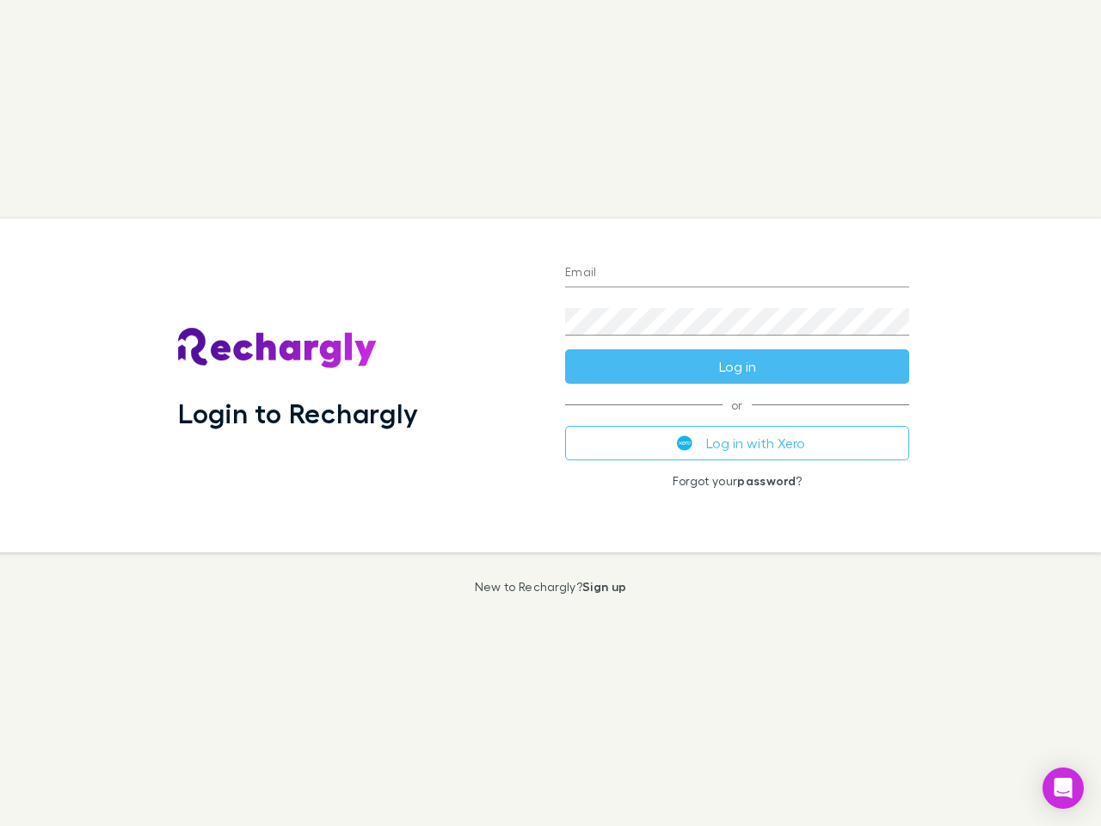
click at [550, 413] on div "Login to Rechargly" at bounding box center [357, 385] width 387 height 334
click at [737, 273] on input "Email" at bounding box center [737, 274] width 344 height 28
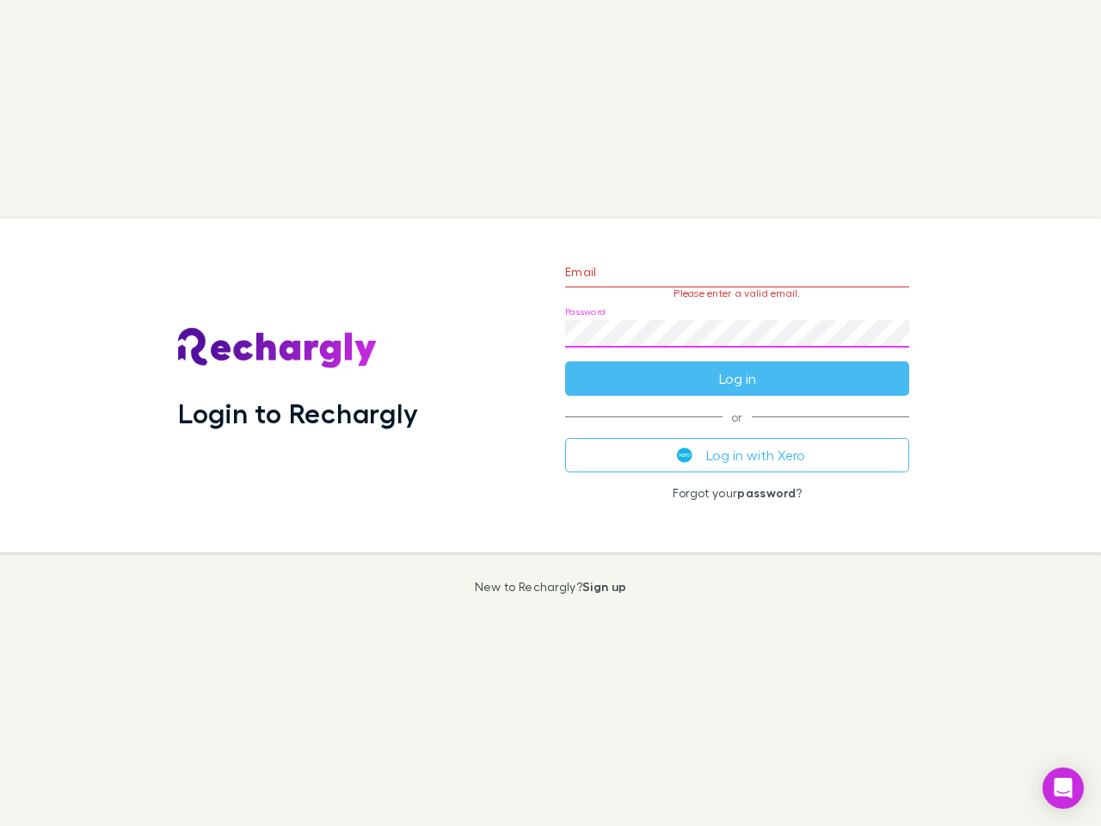
click at [737, 366] on form "Email Please enter a valid email. Password Log in" at bounding box center [737, 321] width 344 height 150
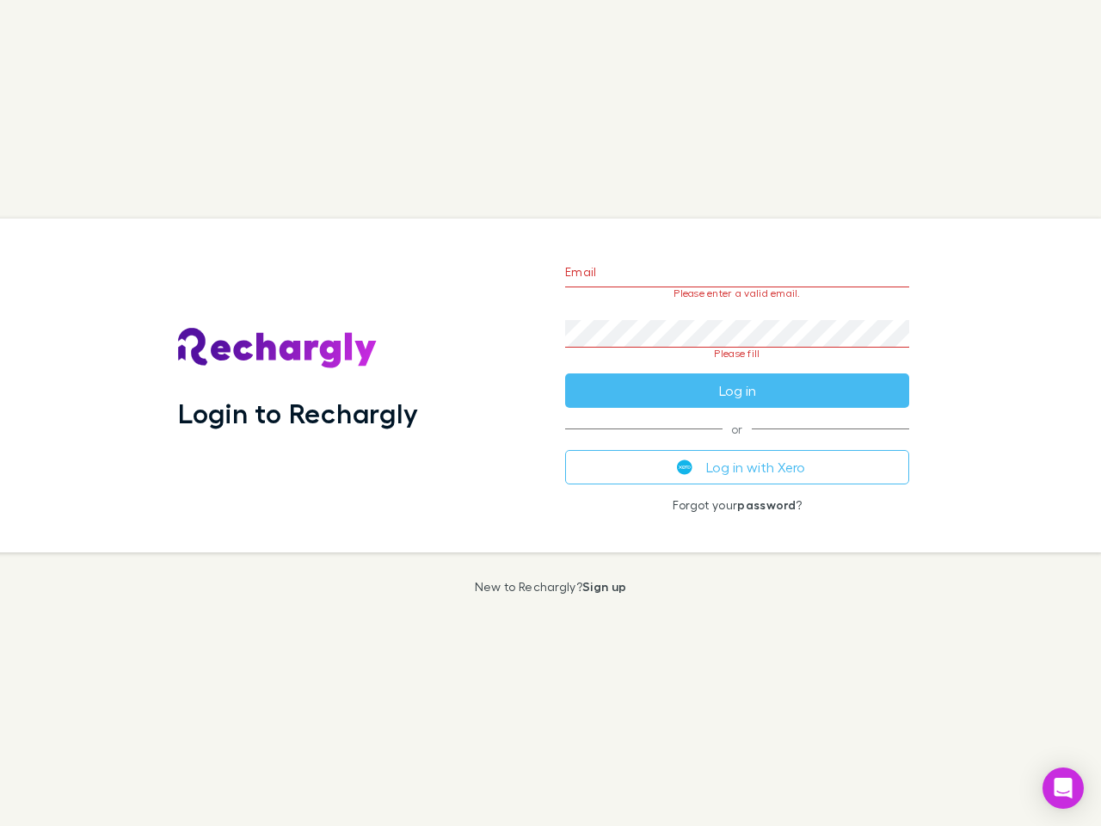
click at [737, 443] on div "Email Please enter a valid email. Password Please fill Log in or Log in with Xe…" at bounding box center [736, 385] width 371 height 334
click at [1063, 788] on icon "Open Intercom Messenger" at bounding box center [1063, 787] width 18 height 21
